Goal: Find specific fact: Find contact information

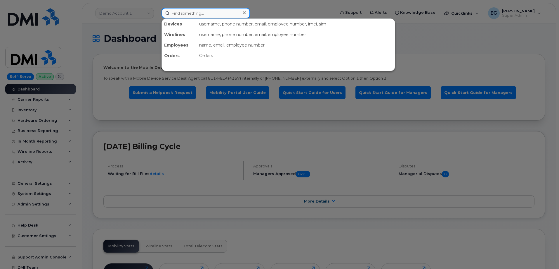
click at [209, 15] on input at bounding box center [206, 13] width 89 height 11
paste input "359175920727135"
type input "359175920727135"
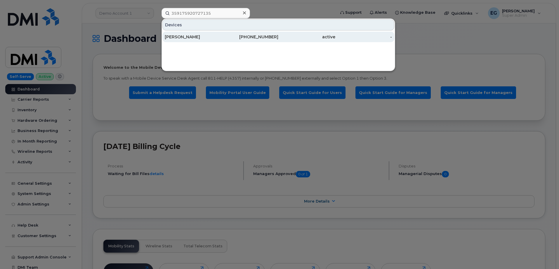
click at [216, 38] on div "Cory Hammond" at bounding box center [193, 37] width 57 height 6
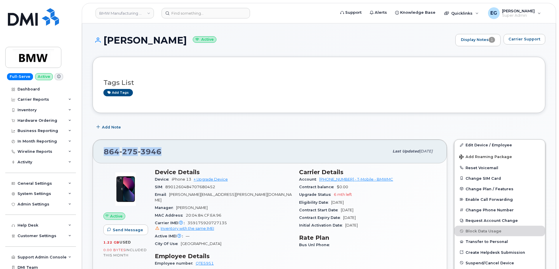
drag, startPoint x: 165, startPoint y: 155, endPoint x: 105, endPoint y: 158, distance: 59.7
click at [105, 158] on div "864 275 3946 Last updated May 27, 2025" at bounding box center [270, 150] width 354 height 23
copy span "864 275 3946"
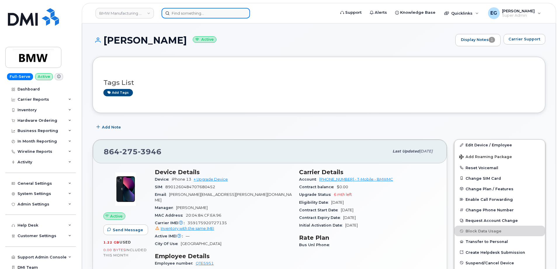
click at [210, 10] on input at bounding box center [206, 13] width 89 height 11
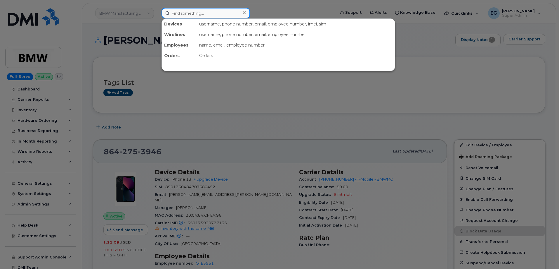
paste input "352472598210263"
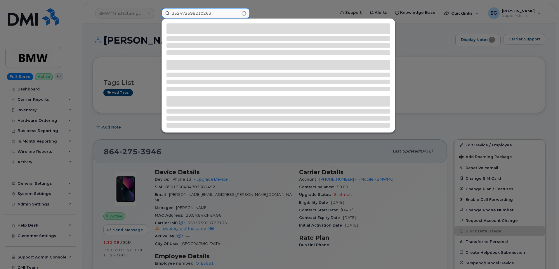
type input "352472598210263"
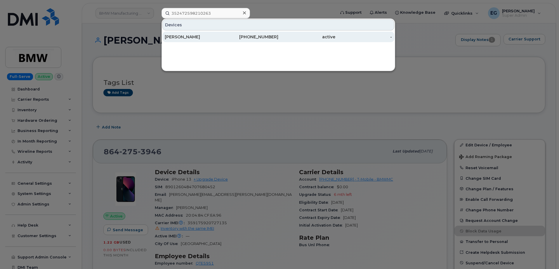
click at [198, 36] on div "Jiannan Tang" at bounding box center [193, 37] width 57 height 6
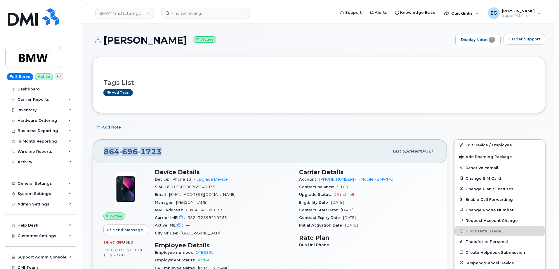
drag, startPoint x: 166, startPoint y: 153, endPoint x: 98, endPoint y: 154, distance: 68.1
click at [98, 154] on div "864 696 1723 Last updated Jul 02, 2025" at bounding box center [270, 150] width 354 height 23
drag, startPoint x: 170, startPoint y: 151, endPoint x: 98, endPoint y: 151, distance: 71.3
click at [98, 151] on div "864 696 1723 Last updated Jul 02, 2025" at bounding box center [270, 150] width 354 height 23
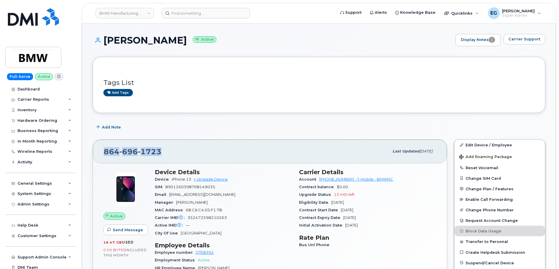
copy span "864 696 1723"
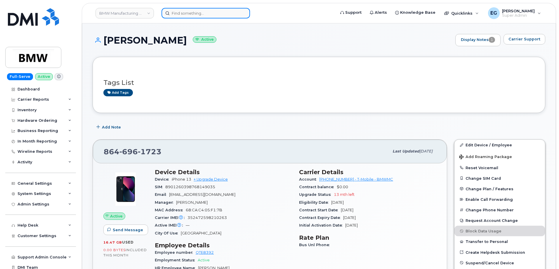
click at [199, 15] on input at bounding box center [206, 13] width 89 height 11
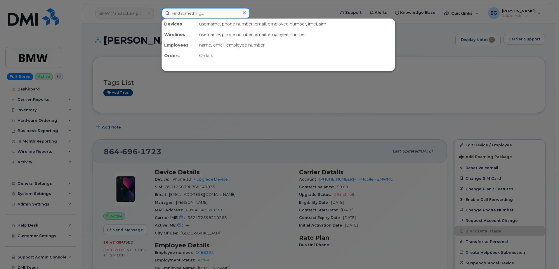
paste input "352472597352728"
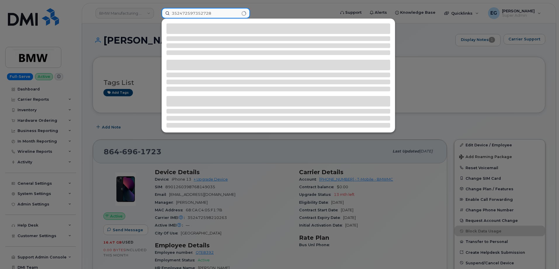
type input "352472597352728"
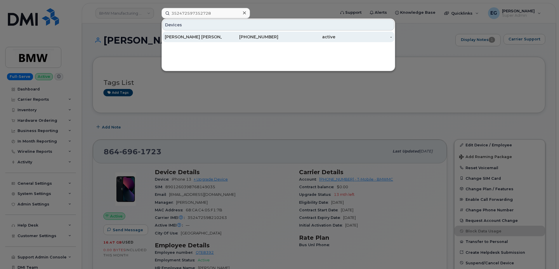
click at [219, 37] on div "Wagner Souza" at bounding box center [193, 37] width 57 height 6
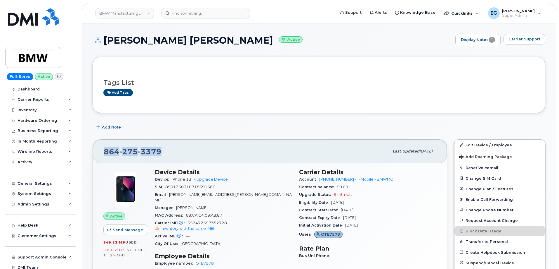
drag, startPoint x: 146, startPoint y: 149, endPoint x: 90, endPoint y: 148, distance: 55.8
click at [90, 148] on div "[PHONE_NUMBER] Last updated [DATE] Active Send Message 349.13 MB  used 0.00 Byt…" at bounding box center [270, 240] width 362 height 208
copy span "[PHONE_NUMBER]"
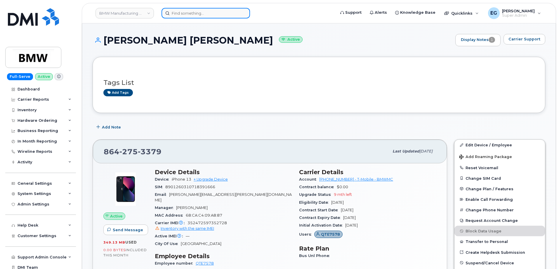
click at [202, 13] on input at bounding box center [206, 13] width 89 height 11
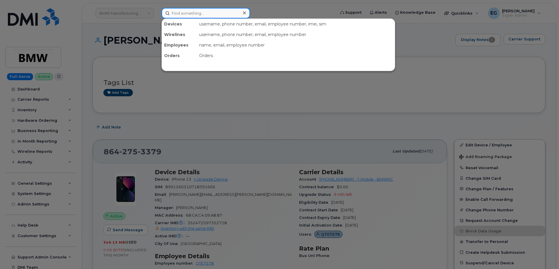
paste input "358654496100332"
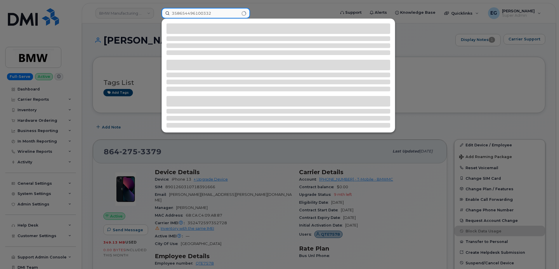
type input "358654496100332"
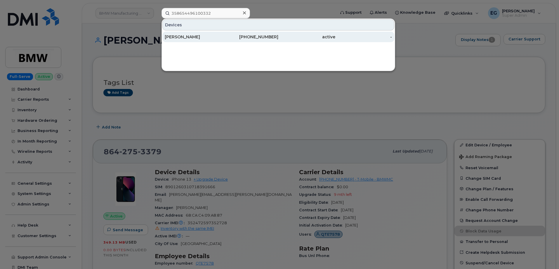
click at [283, 36] on div "active" at bounding box center [307, 37] width 57 height 6
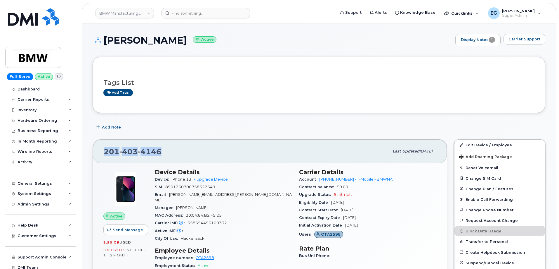
drag, startPoint x: 160, startPoint y: 149, endPoint x: 90, endPoint y: 153, distance: 70.6
click at [90, 153] on div "[PHONE_NUMBER] Last updated [DATE] Active Send Message 2.90 GB  used 0.00 Bytes…" at bounding box center [270, 241] width 362 height 211
copy span "[PHONE_NUMBER]"
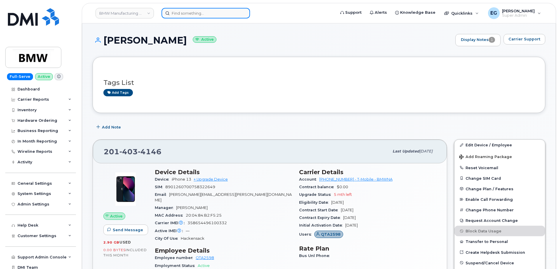
click at [183, 11] on input at bounding box center [206, 13] width 89 height 11
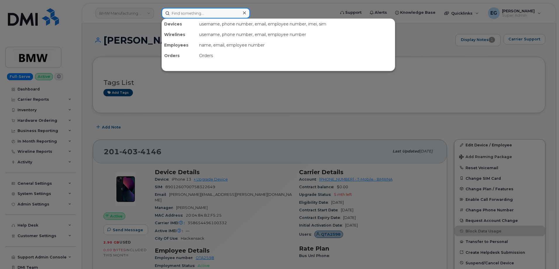
paste input "352472598321870"
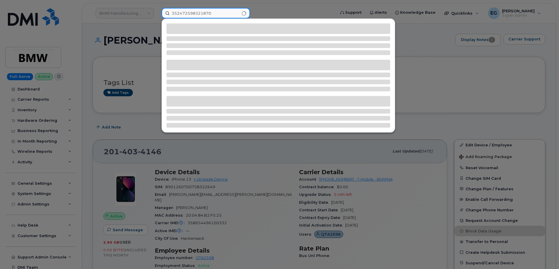
type input "352472598321870"
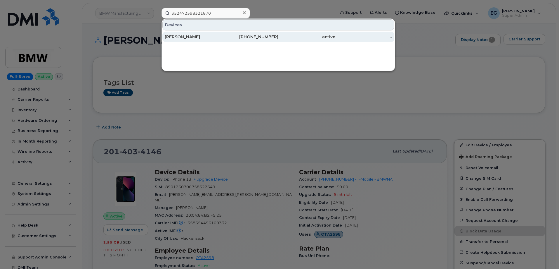
click at [256, 34] on div "[PHONE_NUMBER]" at bounding box center [250, 37] width 57 height 11
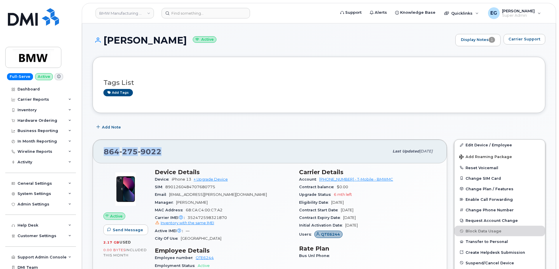
drag, startPoint x: 170, startPoint y: 156, endPoint x: 101, endPoint y: 151, distance: 69.5
click at [101, 151] on div "864 275 9022 Last updated Jun 27, 2025" at bounding box center [270, 150] width 354 height 23
copy span "864 275 9022"
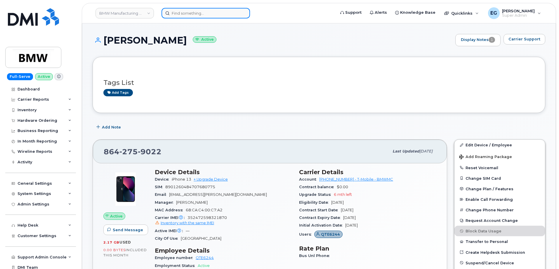
click at [215, 18] on input at bounding box center [206, 13] width 89 height 11
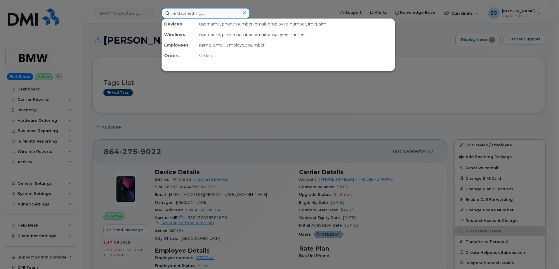
paste input "350757507528058"
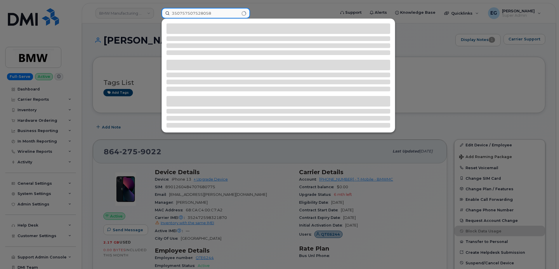
type input "350757507528058"
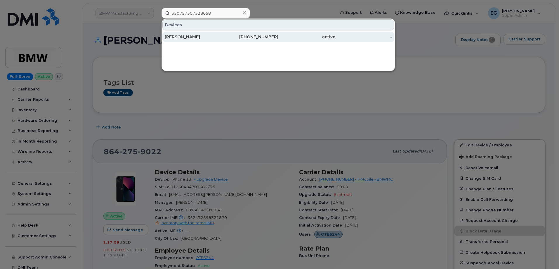
click at [187, 38] on div "Carson Forrester" at bounding box center [193, 37] width 57 height 6
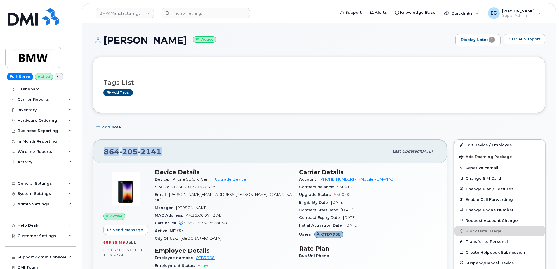
drag, startPoint x: 175, startPoint y: 154, endPoint x: 106, endPoint y: 154, distance: 69.3
click at [106, 154] on div "864 205 2141" at bounding box center [247, 151] width 286 height 12
copy span "864 205 2141"
click at [221, 20] on header "BMW Manufacturing Co LLC Support Alerts Knowledge Base Quicklinks Suspend / Can…" at bounding box center [319, 13] width 475 height 20
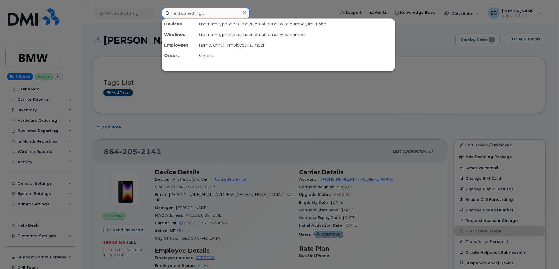
click at [220, 12] on input at bounding box center [206, 13] width 89 height 11
paste input "351503402132821"
type input "351503402132821"
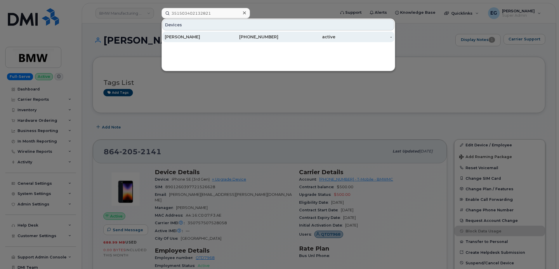
click at [189, 34] on div "[PERSON_NAME]" at bounding box center [193, 37] width 57 height 6
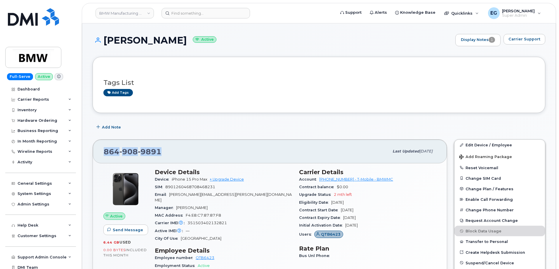
drag, startPoint x: 164, startPoint y: 153, endPoint x: 103, endPoint y: 154, distance: 60.2
click at [103, 154] on div "[PHONE_NUMBER] Last updated [DATE]" at bounding box center [270, 150] width 354 height 23
copy span "[PHONE_NUMBER]"
